Goal: Register for event/course

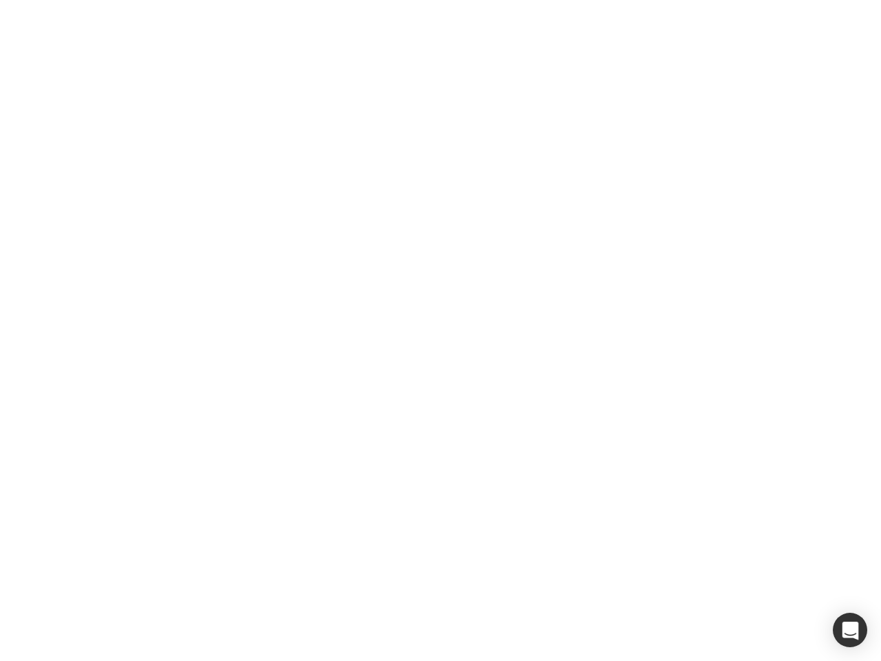
click at [440, 330] on div at bounding box center [440, 330] width 881 height 661
click at [850, 630] on div "button" at bounding box center [850, 630] width 34 height 34
